Goal: Task Accomplishment & Management: Use online tool/utility

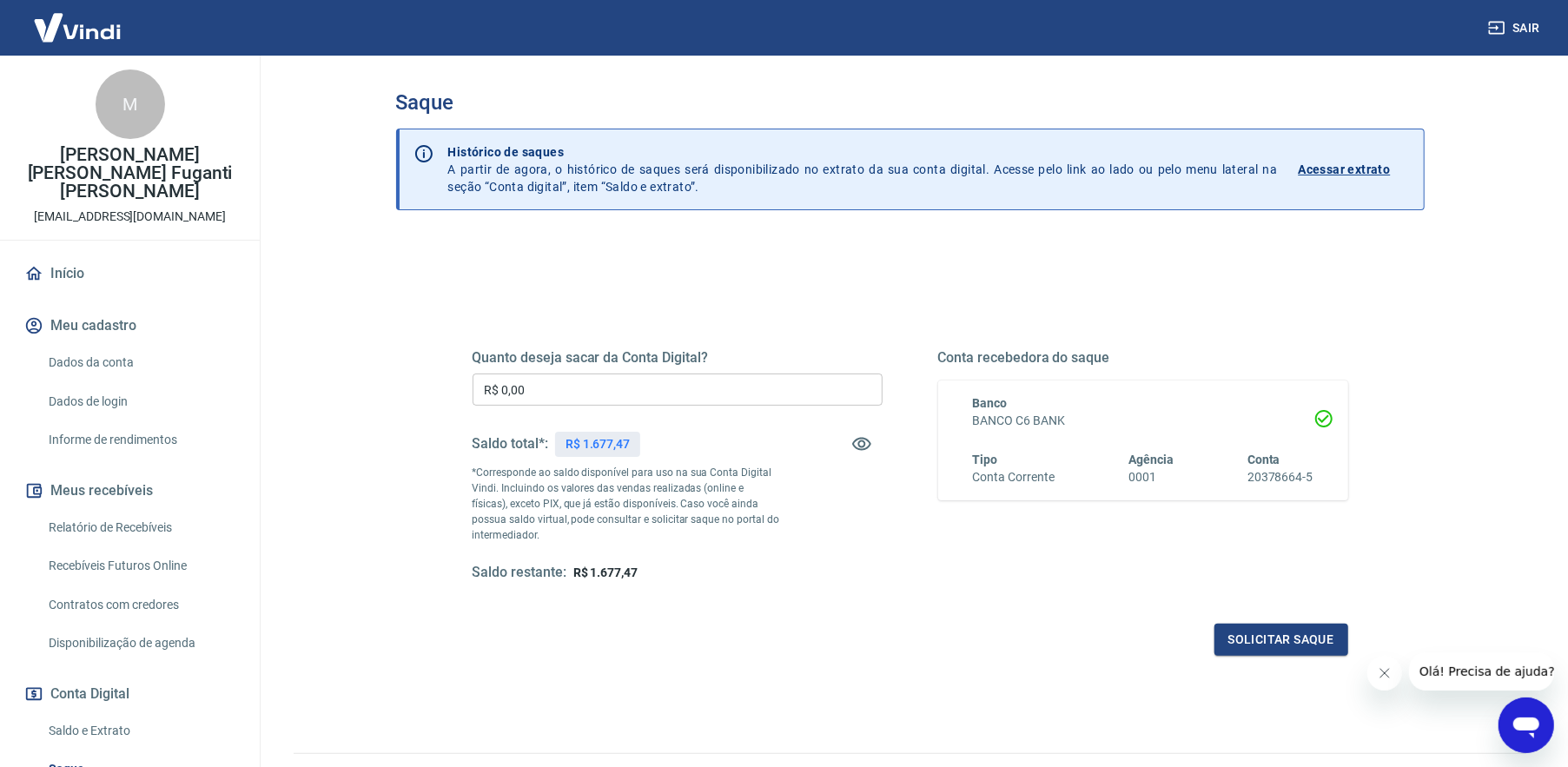
click at [602, 436] on p "R$ 1.677,47" at bounding box center [598, 443] width 64 height 19
drag, startPoint x: 575, startPoint y: 571, endPoint x: 697, endPoint y: 570, distance: 122.0
click at [697, 571] on div "Saldo restante: R$ 1.677,47" at bounding box center [678, 572] width 411 height 19
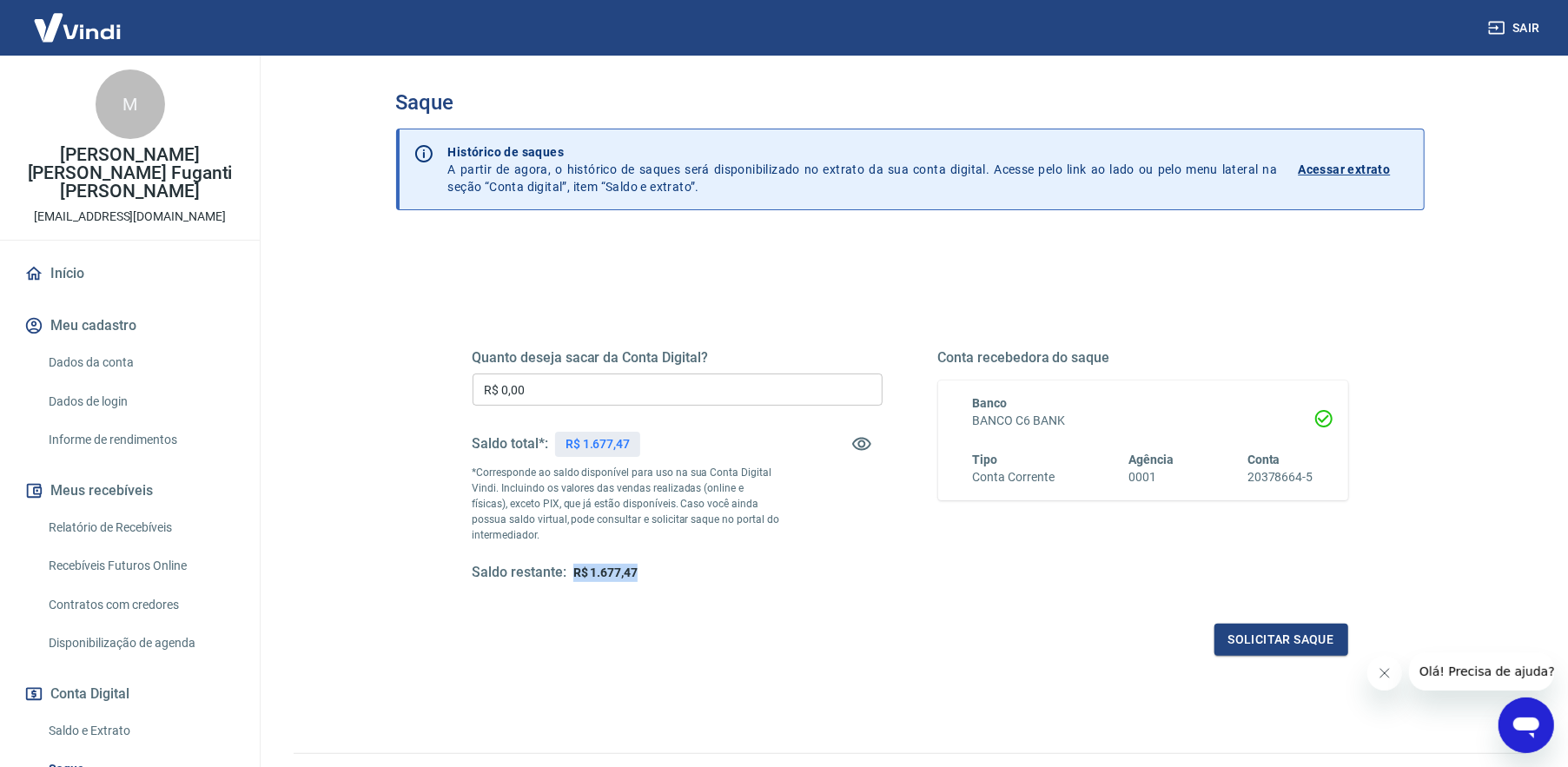
copy span "R$ 1.677,47"
